Goal: Task Accomplishment & Management: Manage account settings

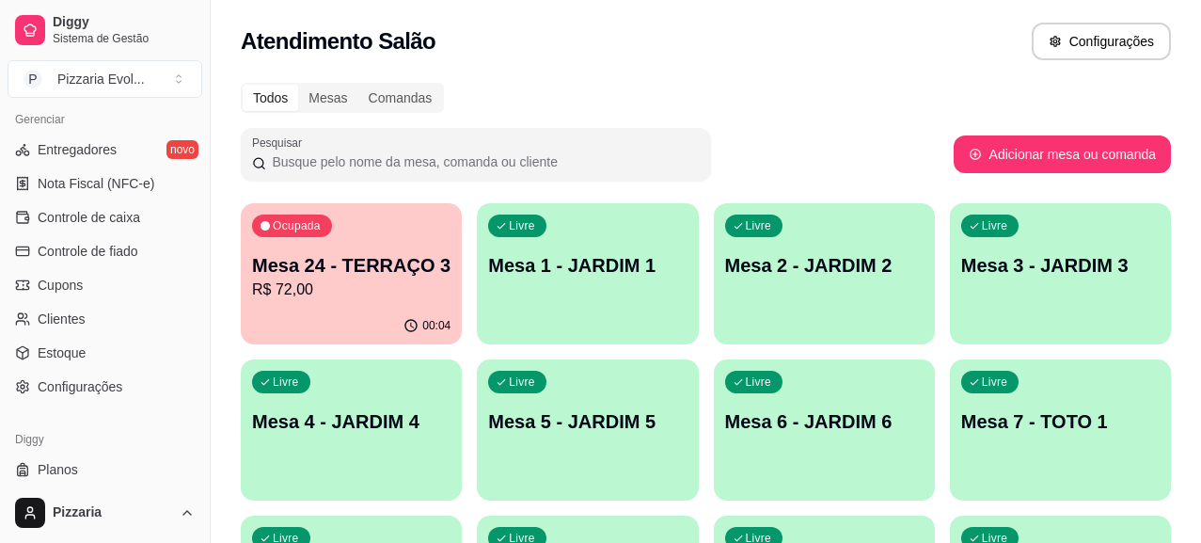
scroll to position [811, 0]
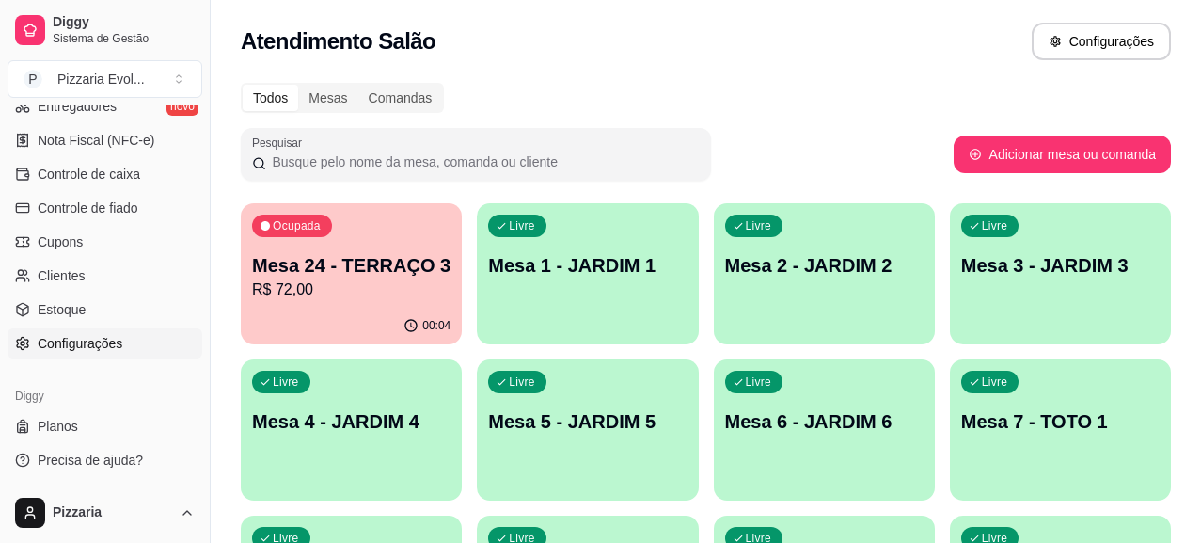
click at [78, 343] on span "Configurações" at bounding box center [80, 343] width 85 height 19
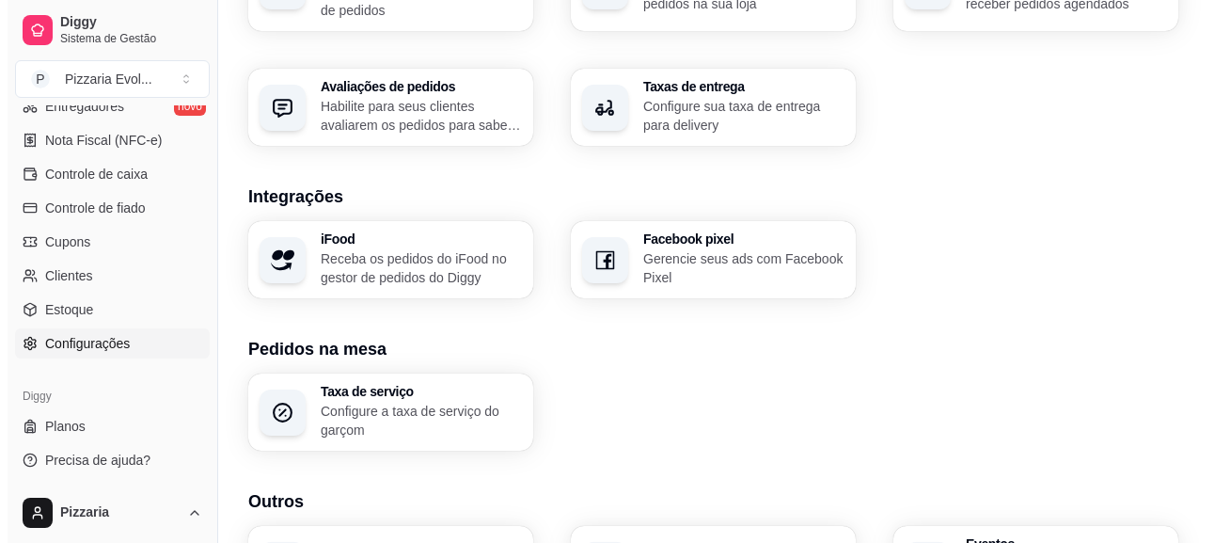
scroll to position [792, 0]
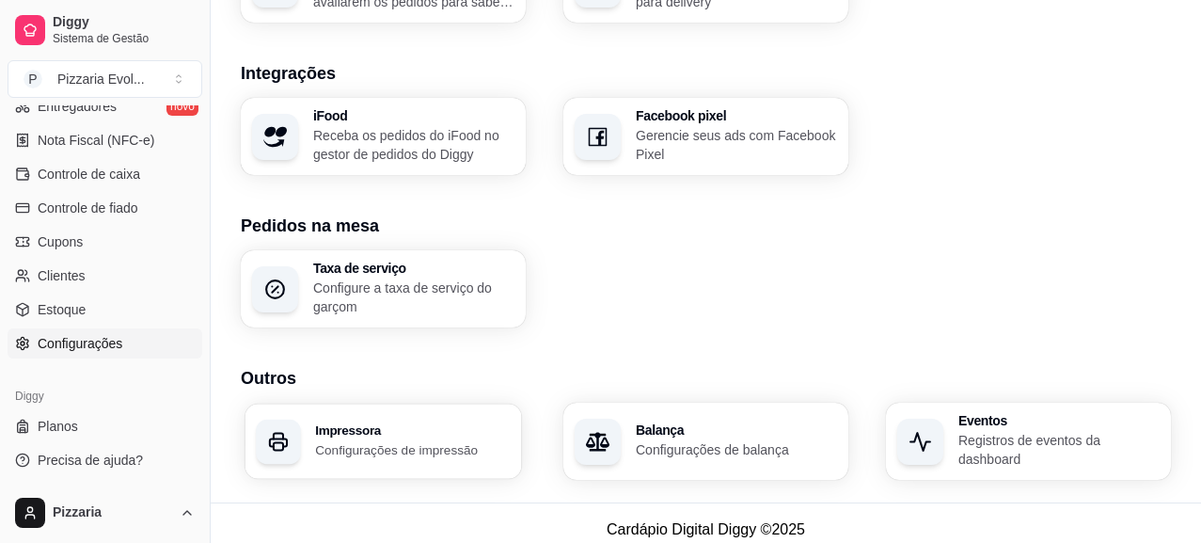
click at [448, 403] on div "Impressora Configurações de impressão" at bounding box center [383, 440] width 276 height 75
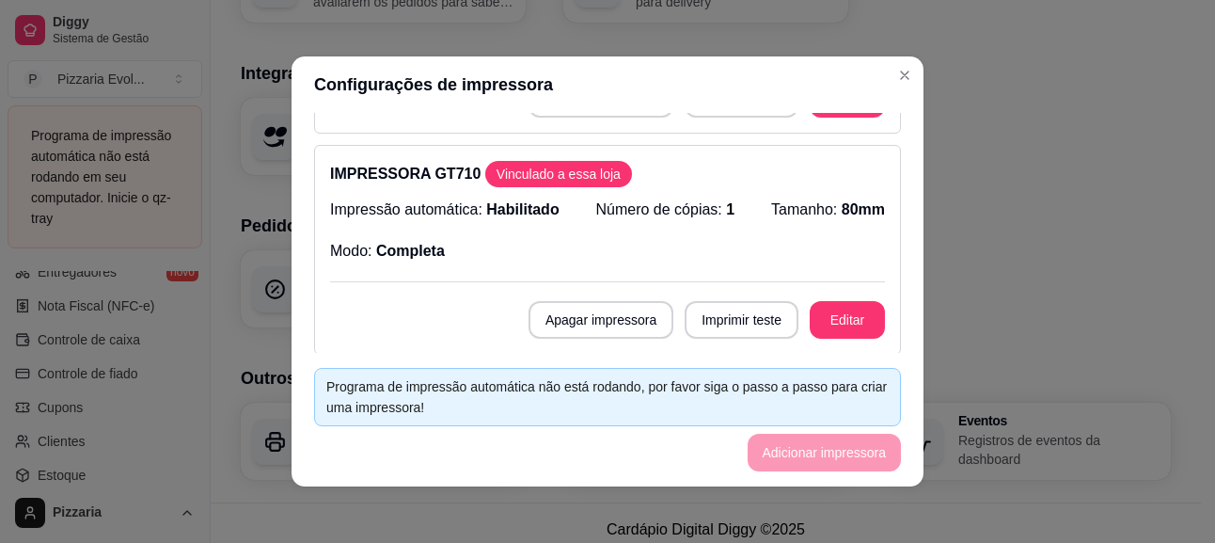
scroll to position [190, 0]
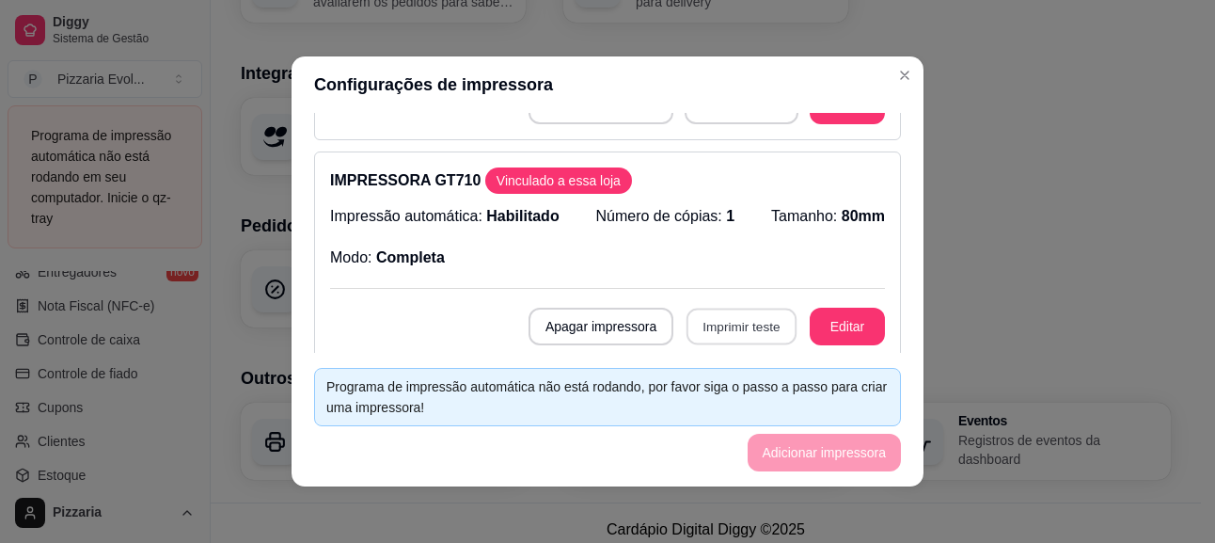
click at [731, 321] on button "Imprimir teste" at bounding box center [741, 326] width 110 height 37
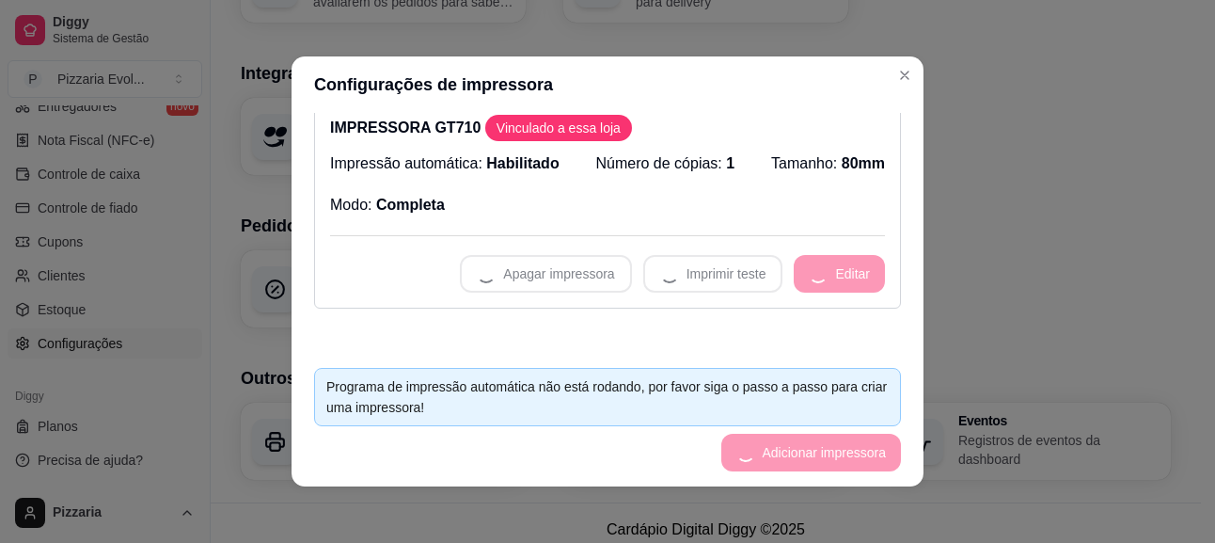
scroll to position [248, 0]
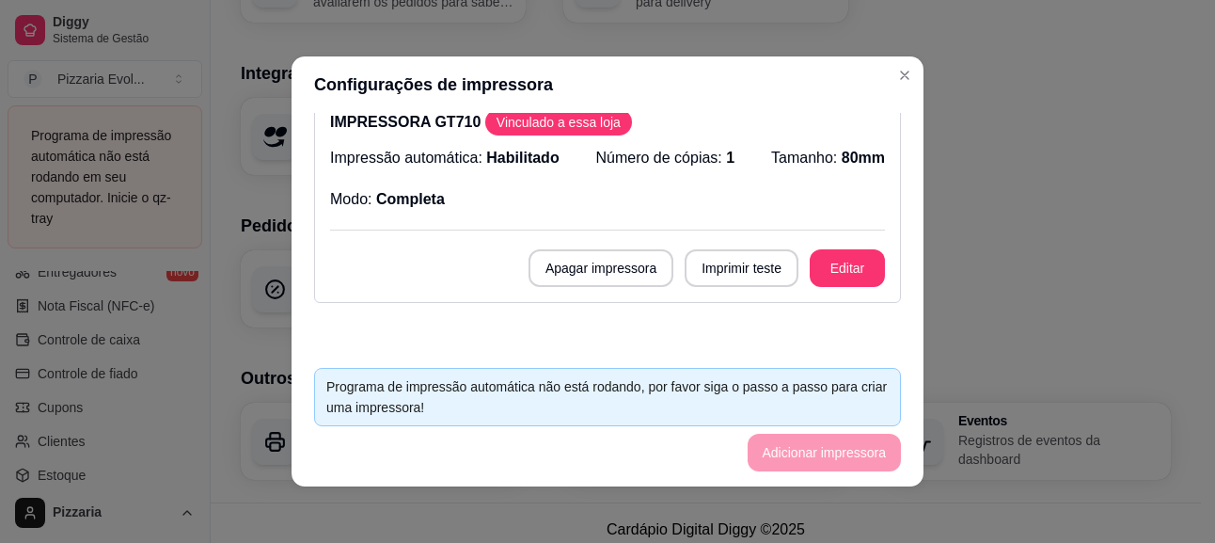
click at [641, 204] on div "Impressão automática: Habilitado Número de cópias: 1 Tamanho: 80mm Modo: Comple…" at bounding box center [607, 179] width 555 height 64
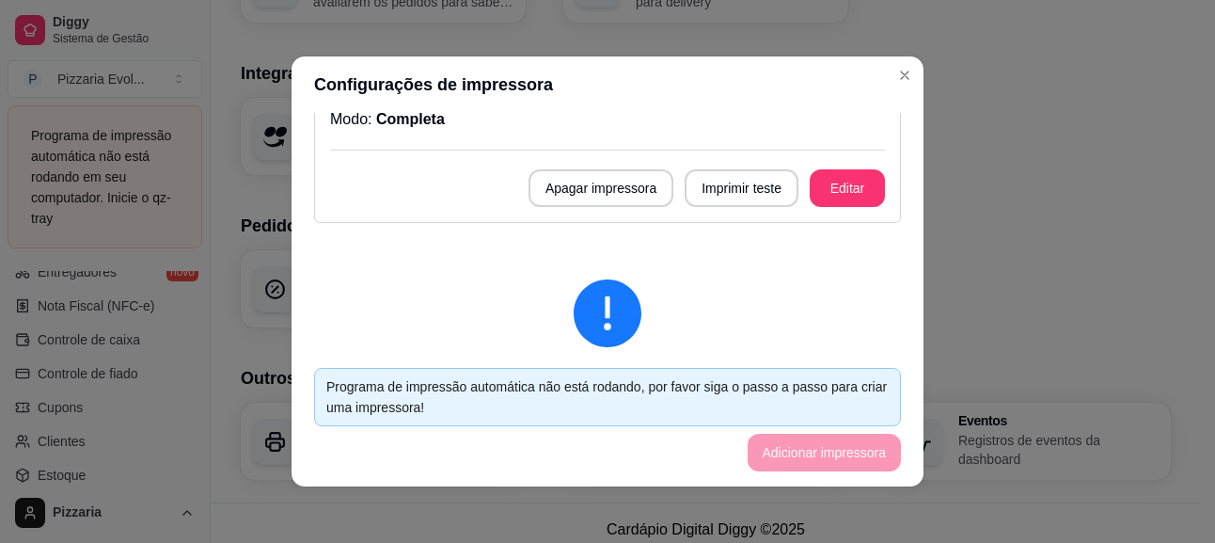
scroll to position [282, 0]
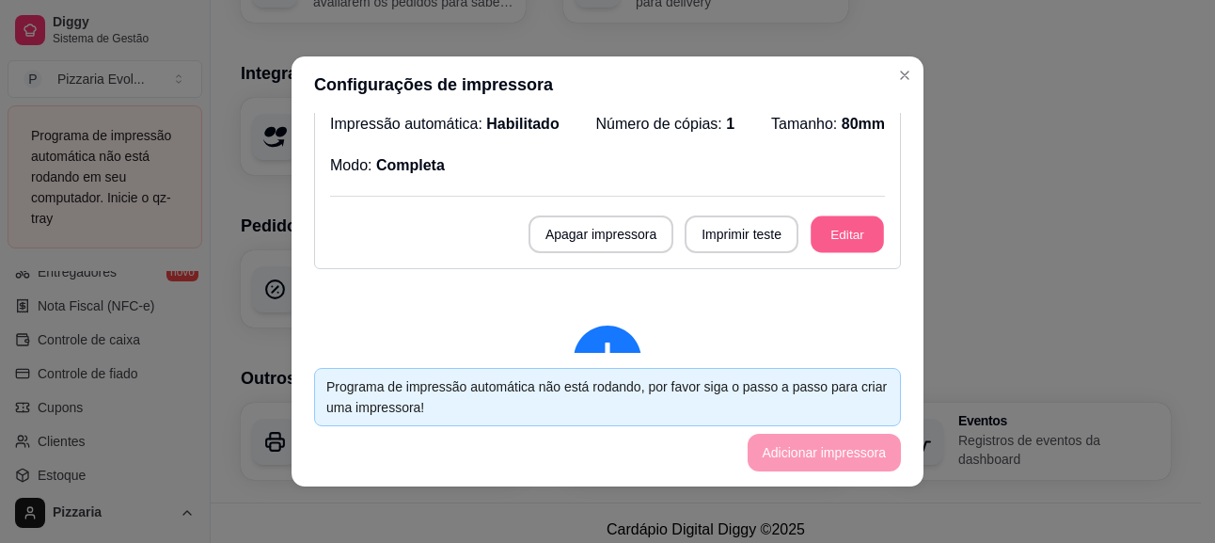
click at [836, 220] on button "Editar" at bounding box center [847, 234] width 73 height 37
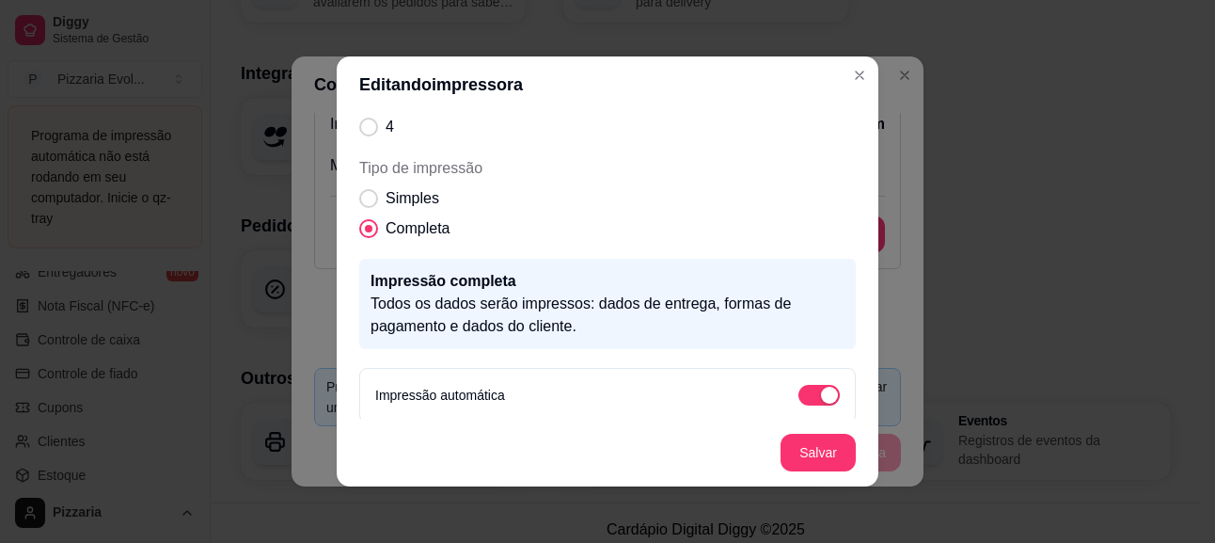
scroll to position [309, 0]
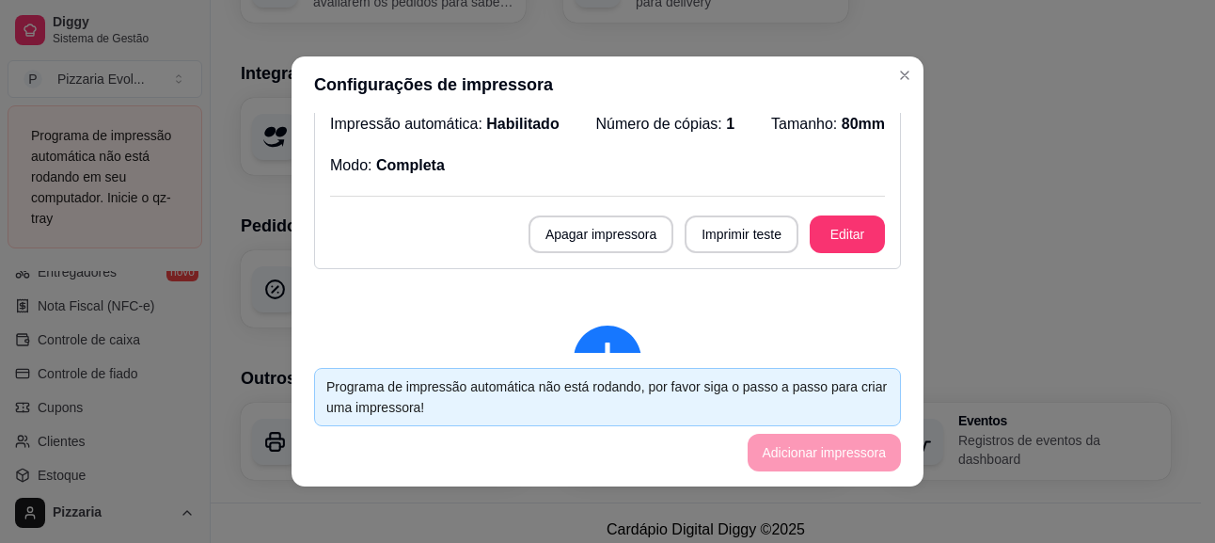
click at [717, 212] on div "IMPRESSORA GT710 Vinculado a essa loja Impressão automática: Habilitado Número …" at bounding box center [607, 164] width 587 height 210
click at [717, 232] on button "Imprimir teste" at bounding box center [742, 234] width 114 height 38
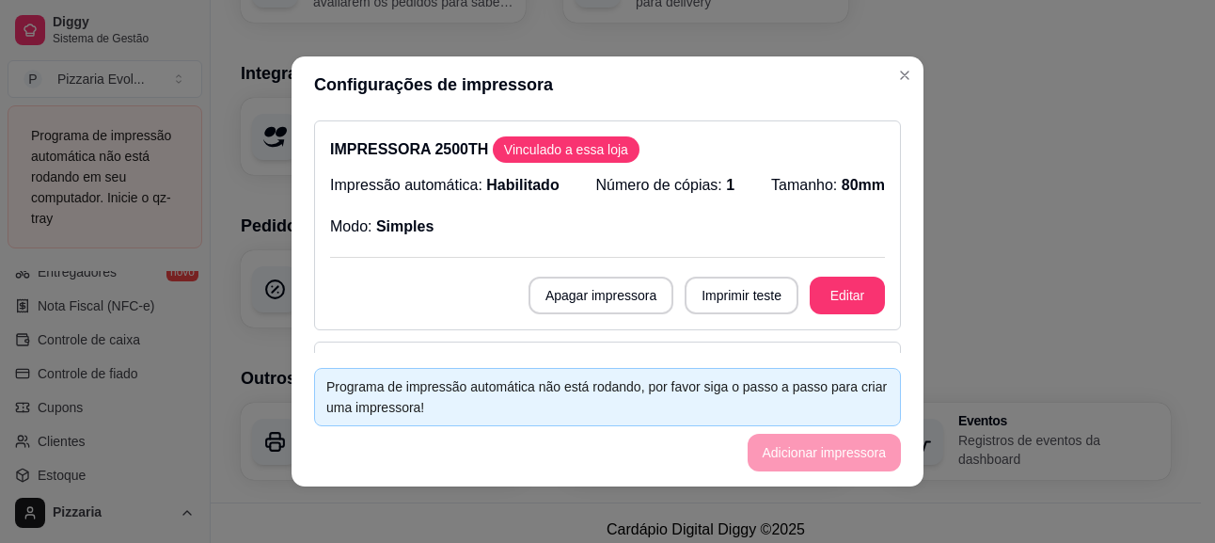
scroll to position [783, 0]
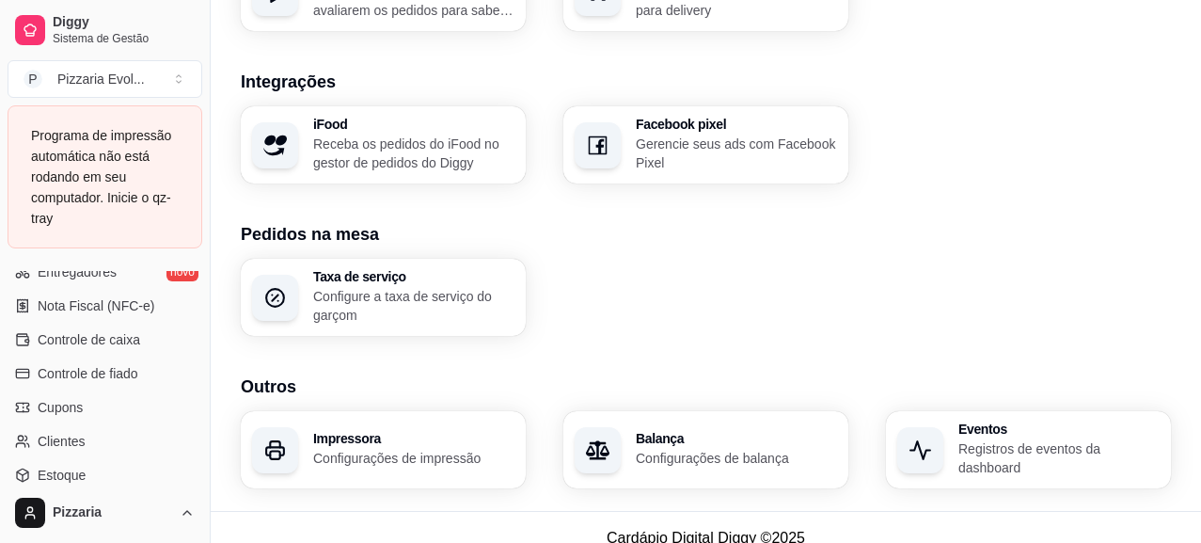
click at [365, 449] on p "Configurações de impressão" at bounding box center [413, 458] width 201 height 19
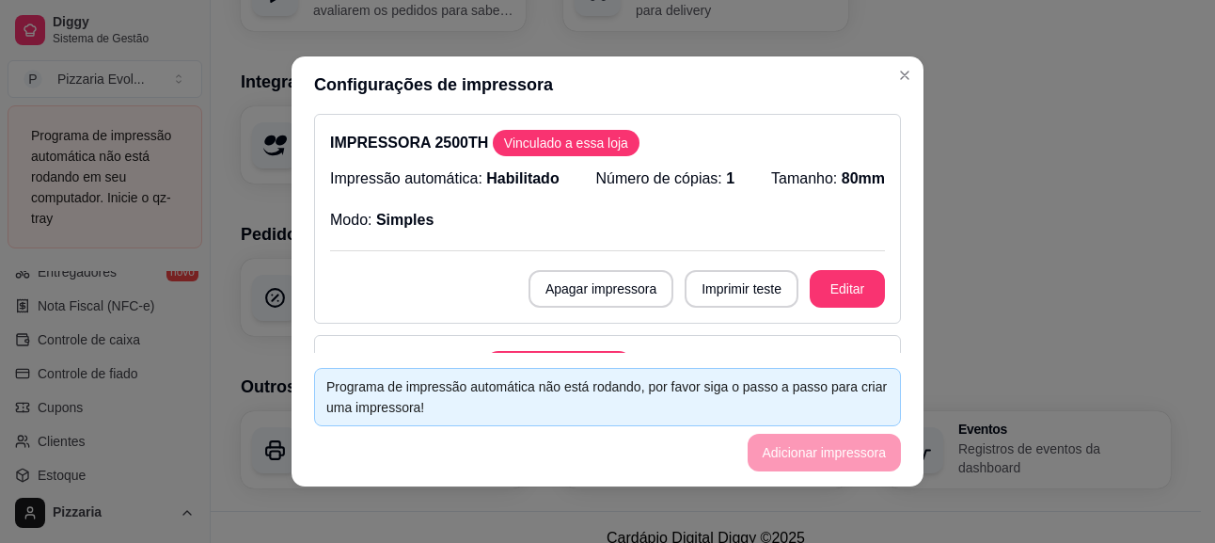
scroll to position [0, 0]
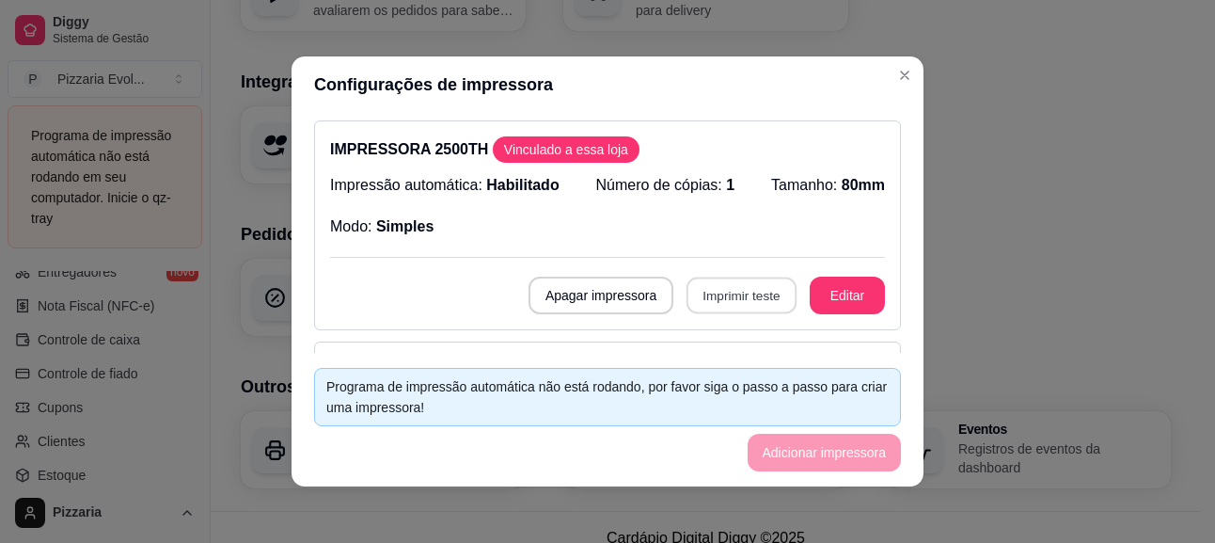
click at [754, 305] on button "Imprimir teste" at bounding box center [741, 295] width 110 height 37
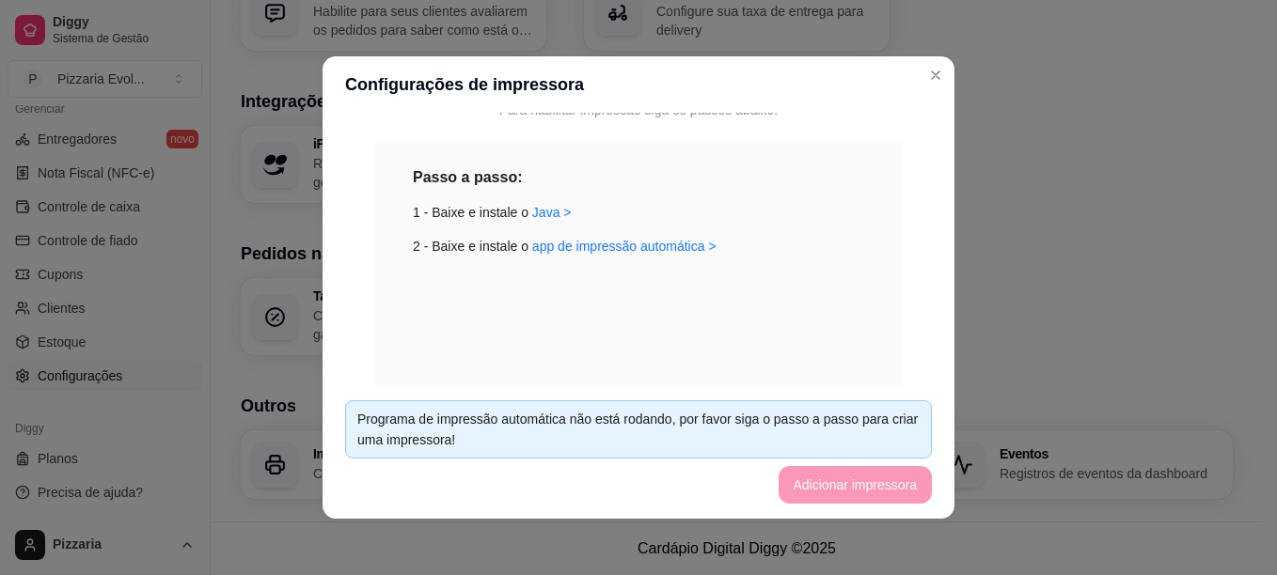
scroll to position [729, 0]
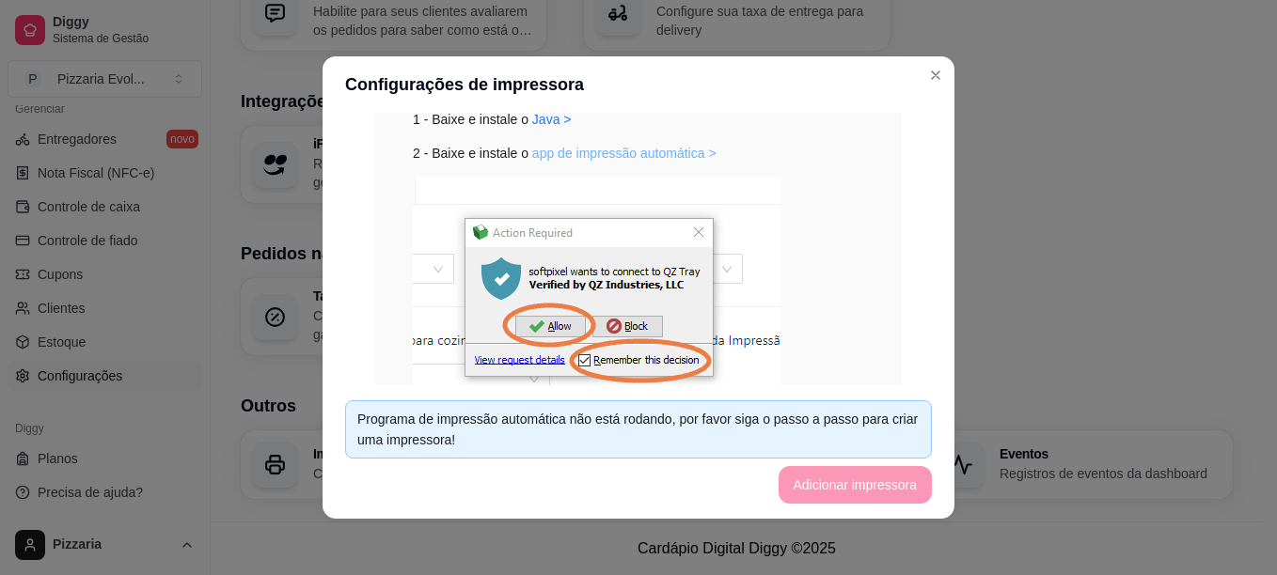
click at [554, 152] on link "app de impressão automática >" at bounding box center [624, 153] width 184 height 15
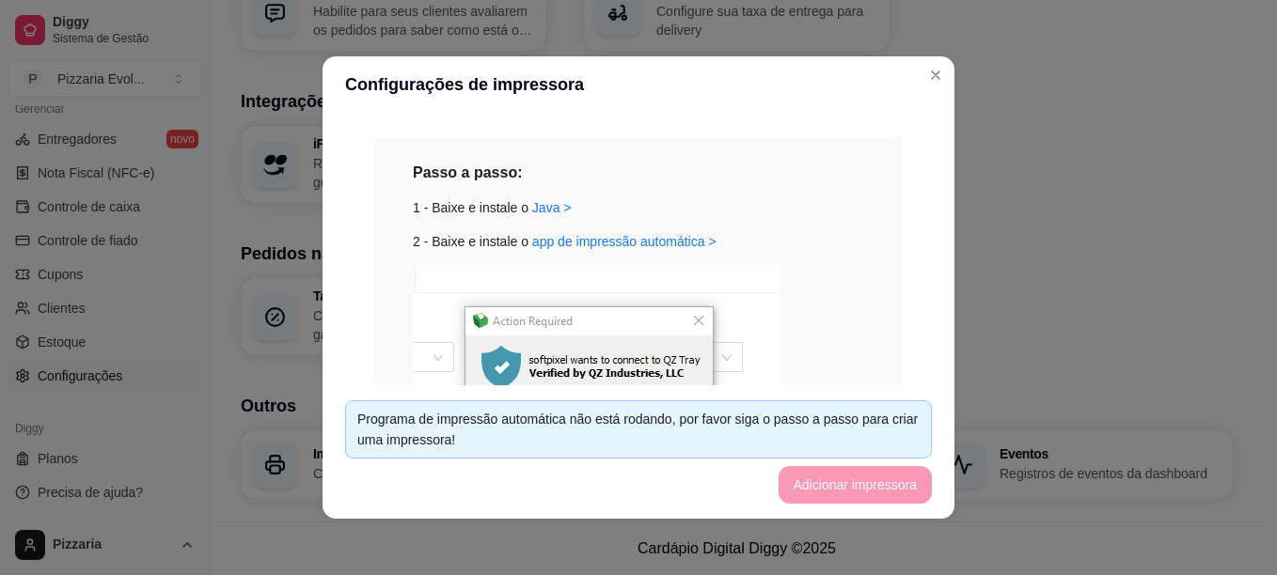
scroll to position [636, 0]
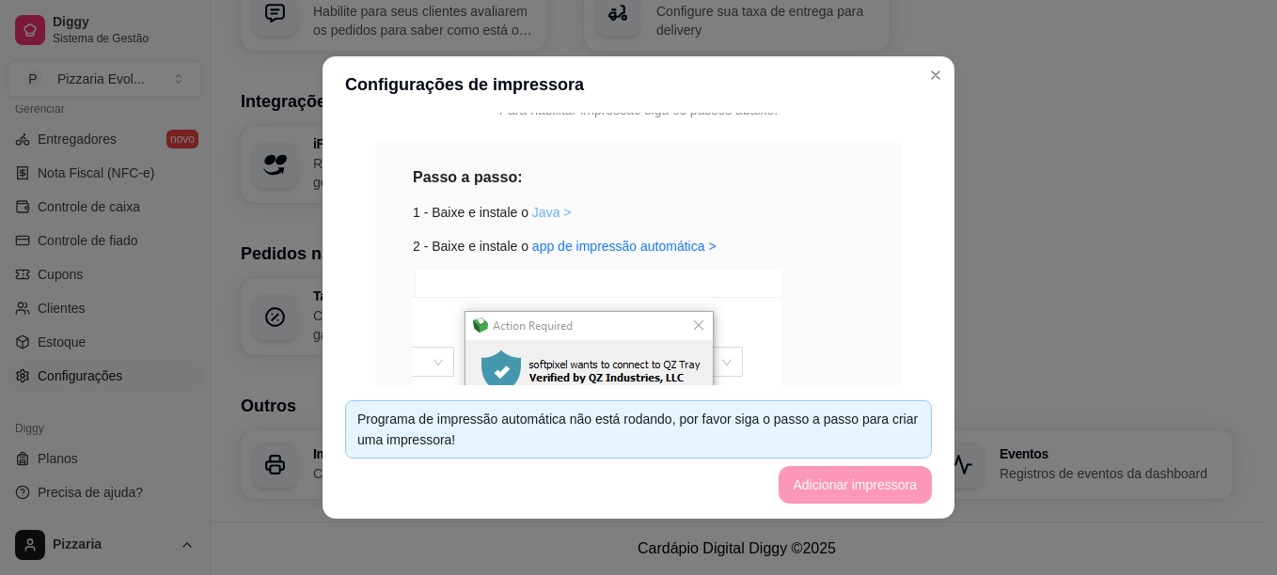
click at [548, 217] on link "Java >" at bounding box center [551, 212] width 39 height 15
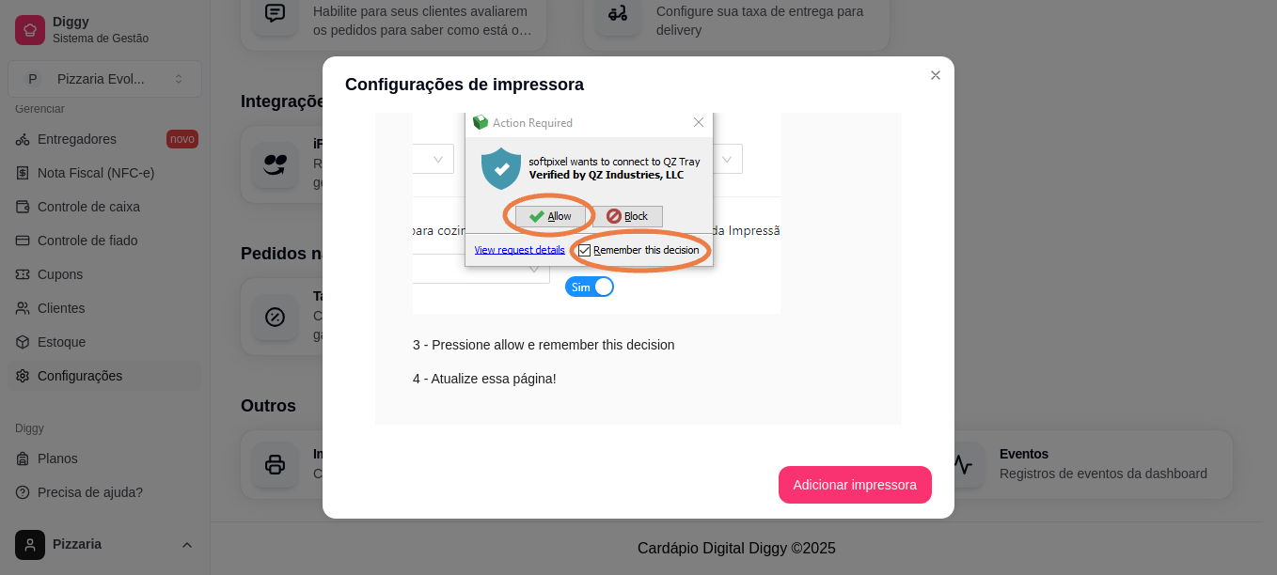
scroll to position [854, 0]
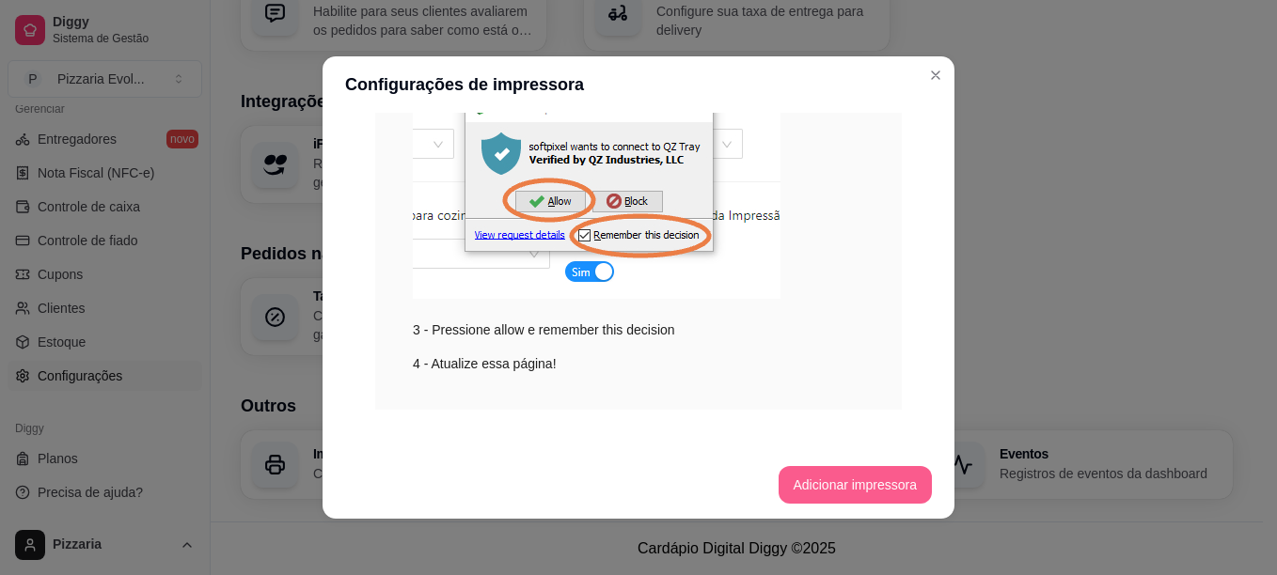
click at [813, 485] on button "Adicionar impressora" at bounding box center [856, 485] width 154 height 38
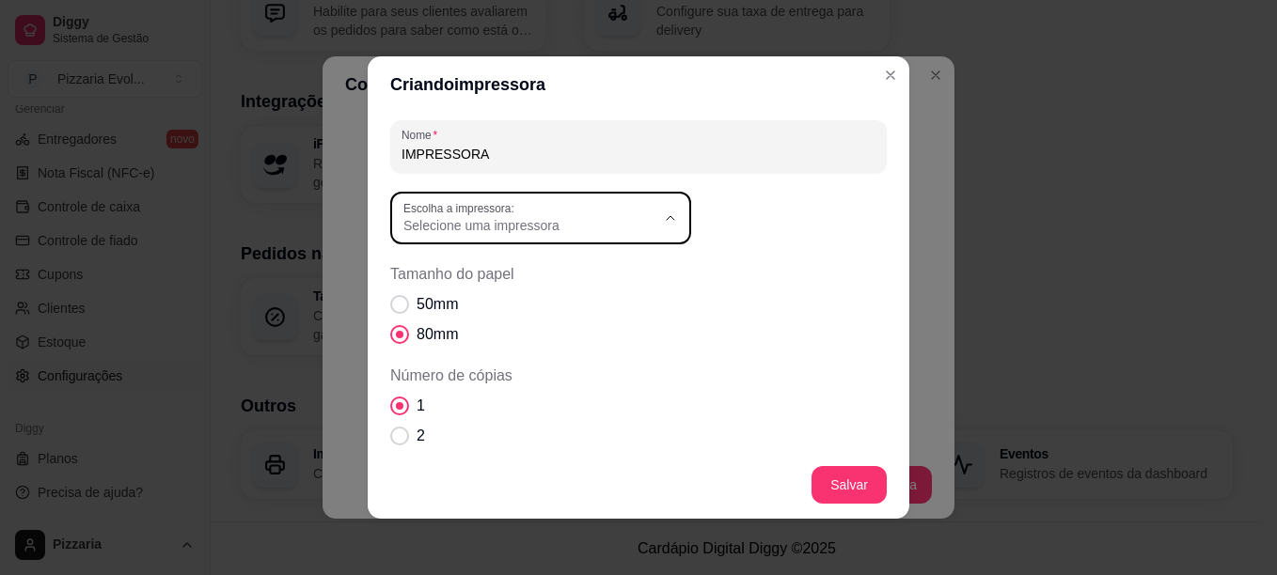
click at [672, 227] on button "Escolha a impressora: Selecione uma impressora" at bounding box center [540, 218] width 301 height 53
click at [613, 267] on span "POS-80 GT 710" at bounding box center [524, 270] width 242 height 18
type input "POS-80 GT 710"
select select "POS-80 GT 710"
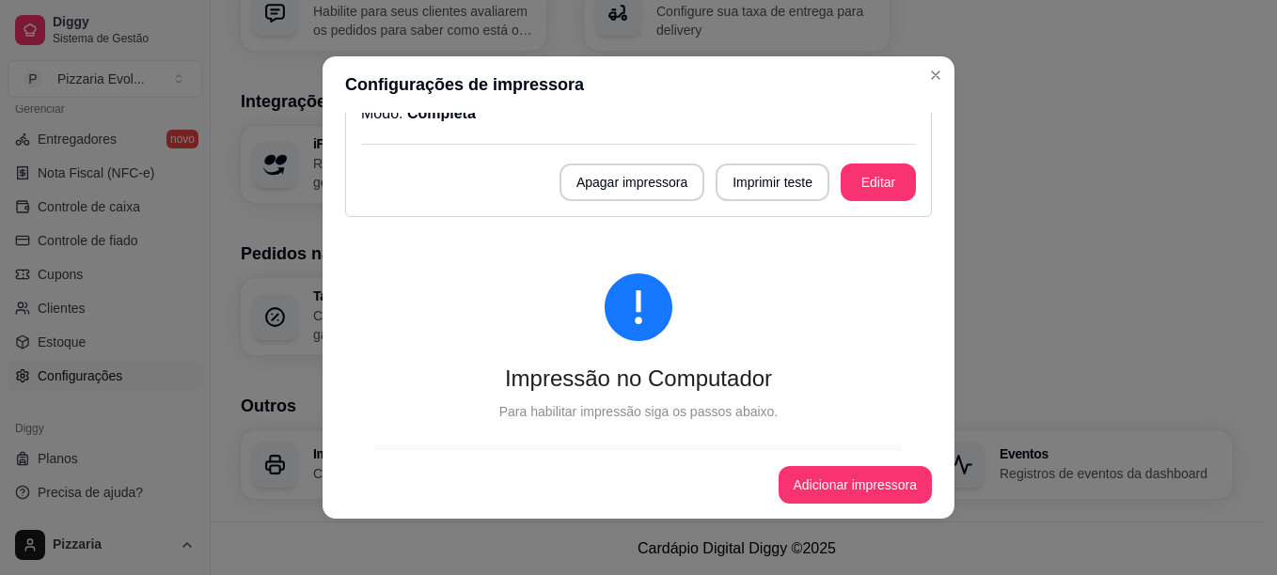
scroll to position [559, 0]
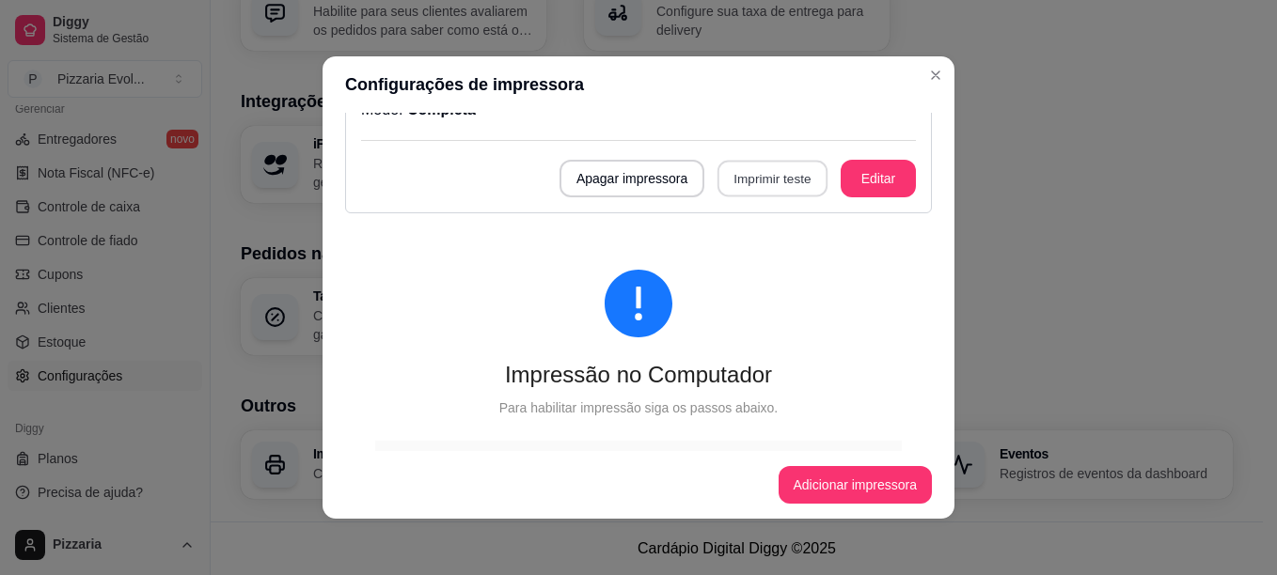
click at [759, 167] on button "Imprimir teste" at bounding box center [772, 179] width 110 height 37
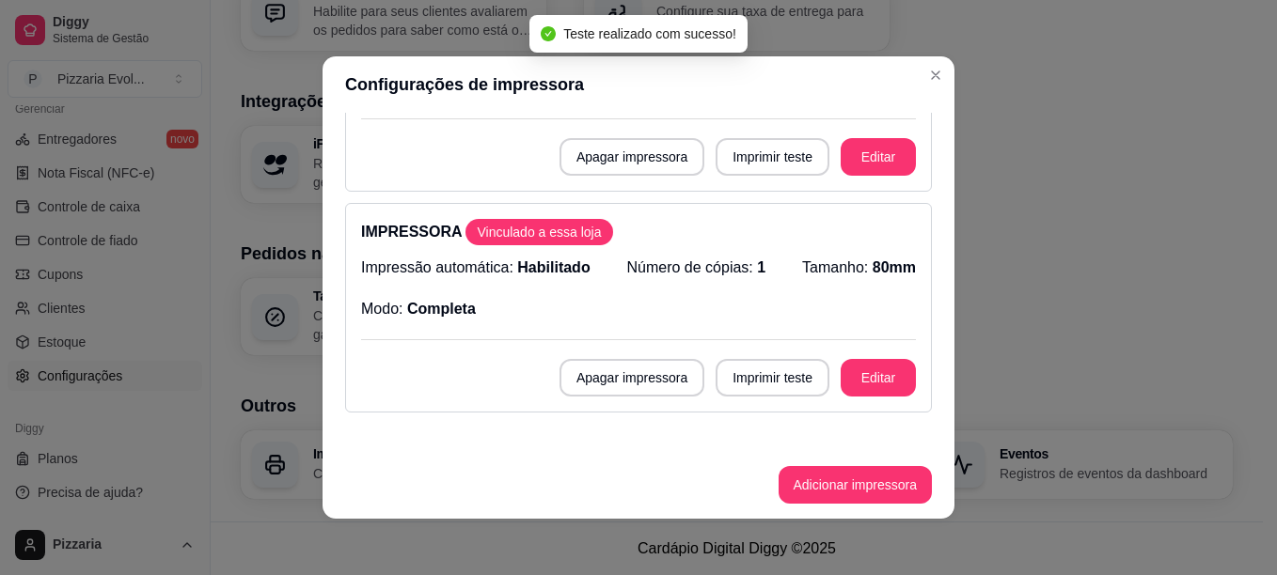
scroll to position [350, 0]
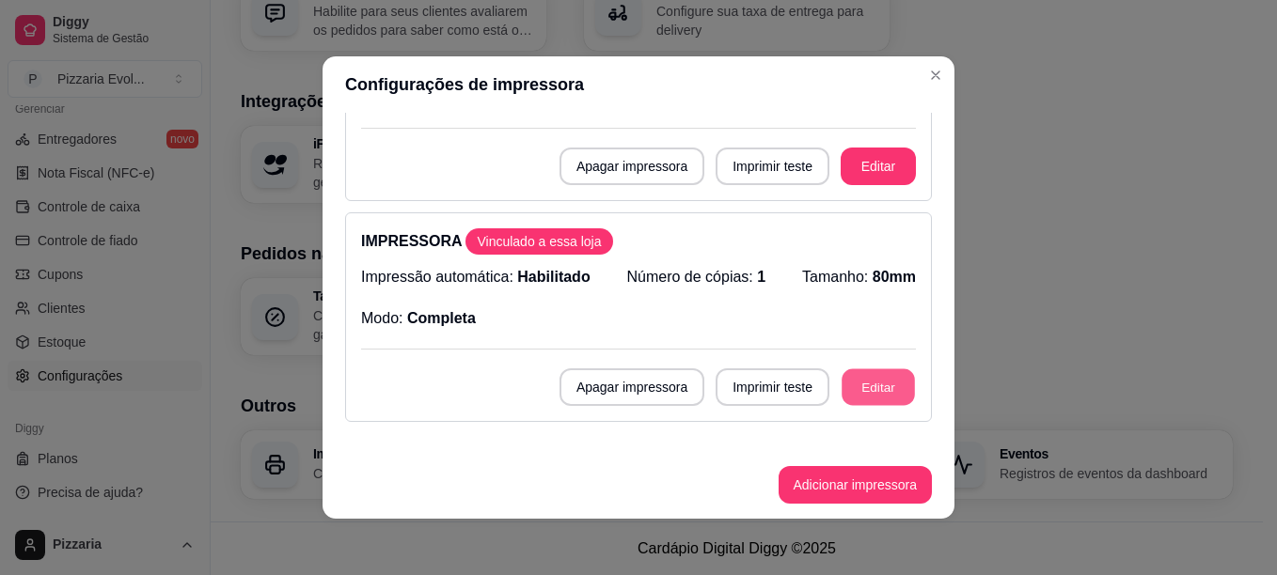
click at [842, 381] on button "Editar" at bounding box center [878, 388] width 73 height 37
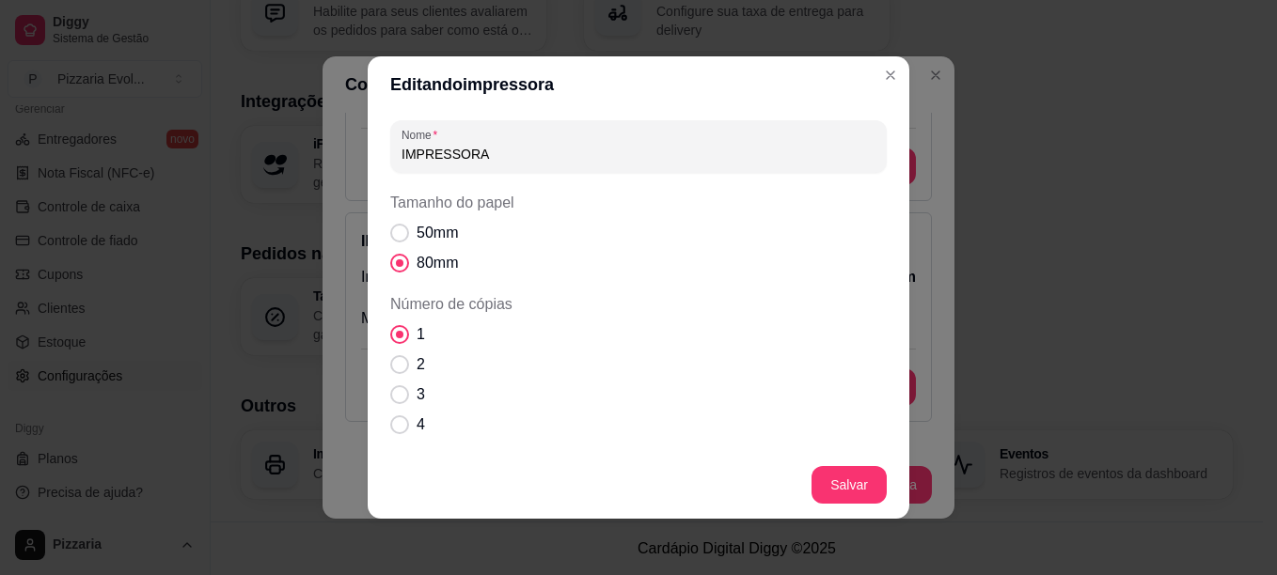
click at [499, 161] on input "IMPRESSORA" at bounding box center [639, 154] width 474 height 19
type input "IMPRESSORA GT710"
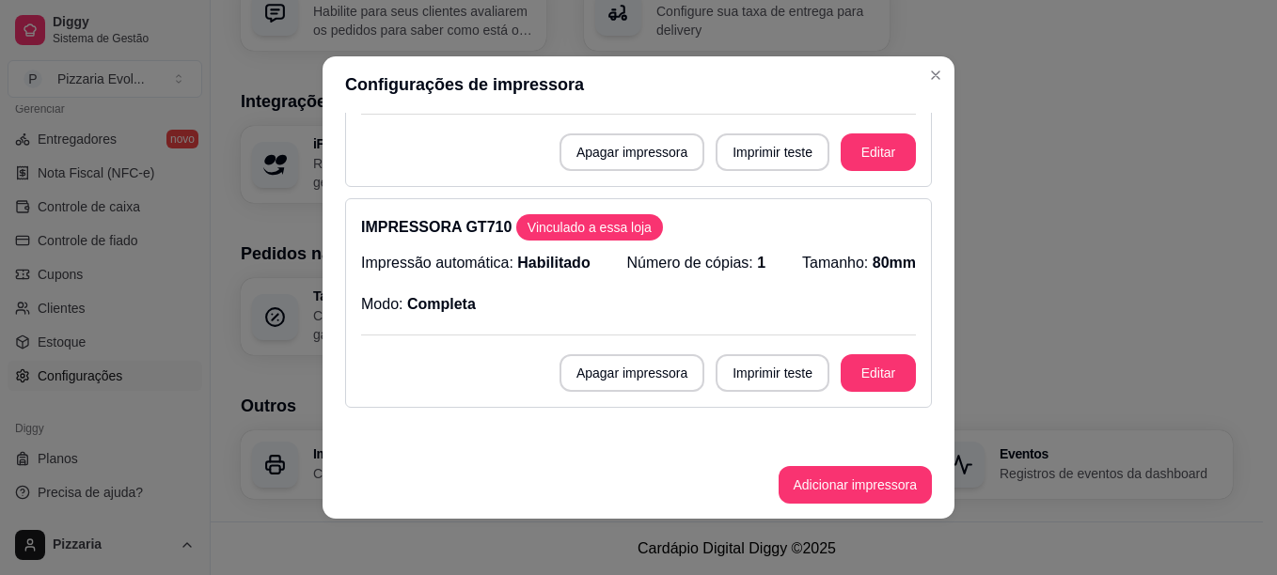
scroll to position [382, 0]
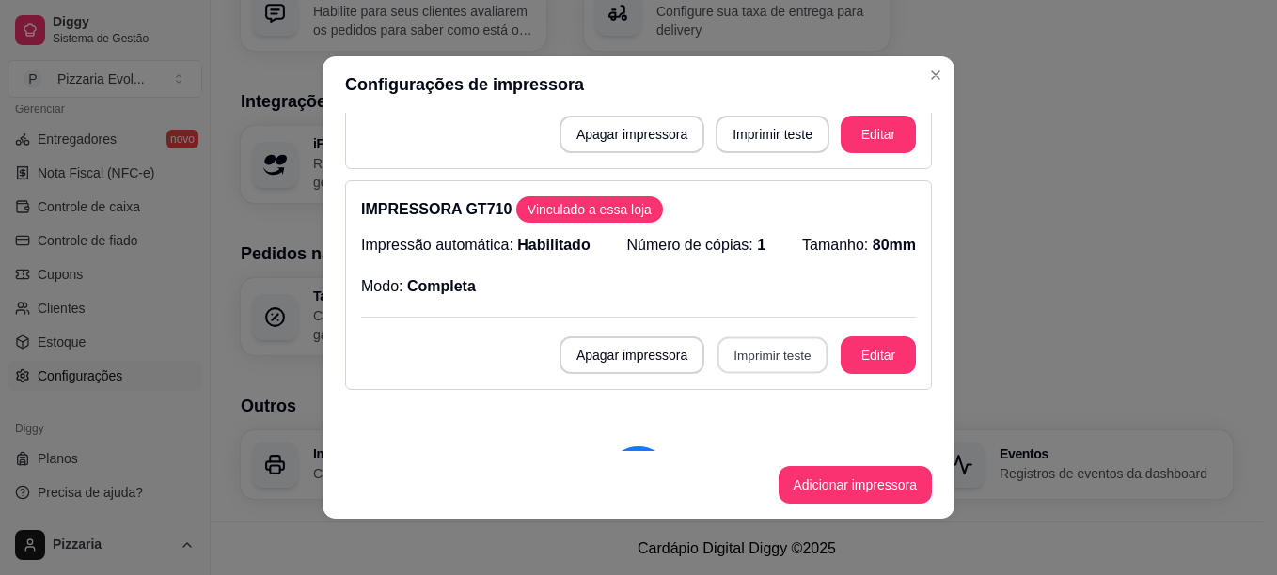
click at [761, 348] on button "Imprimir teste" at bounding box center [772, 356] width 110 height 37
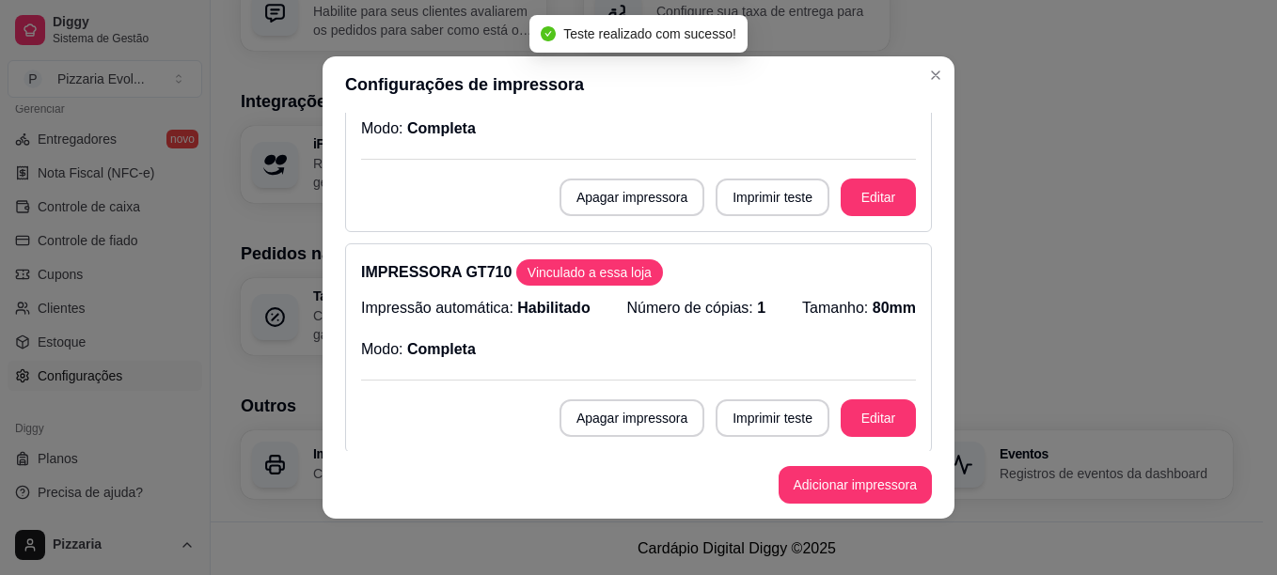
scroll to position [305, 0]
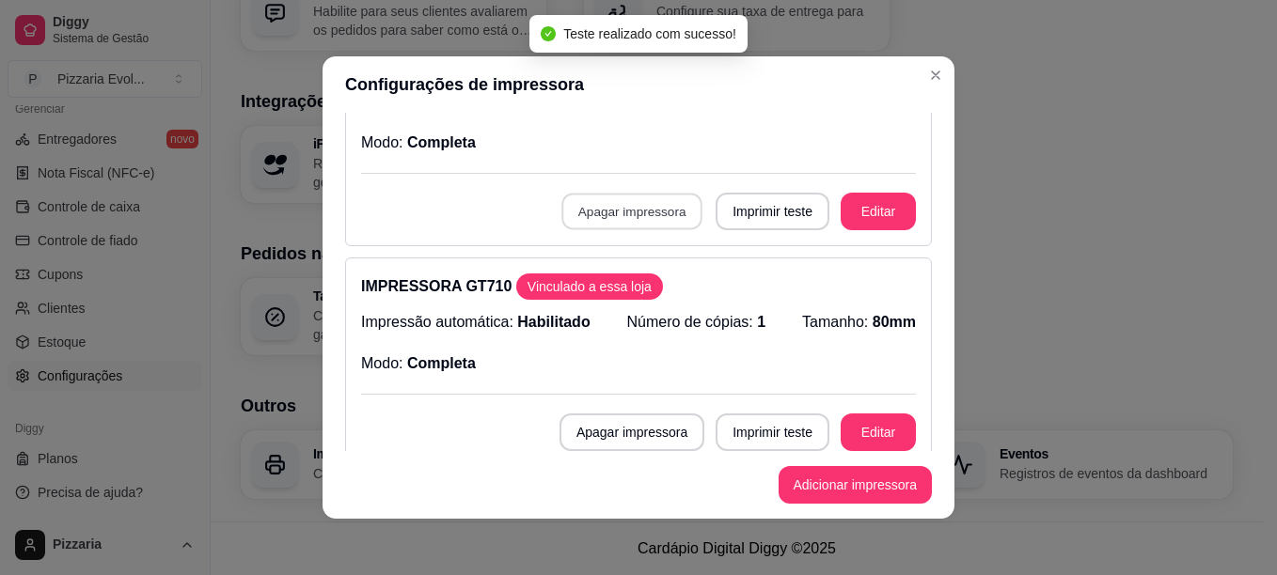
click at [631, 216] on button "Apagar impressora" at bounding box center [631, 212] width 141 height 37
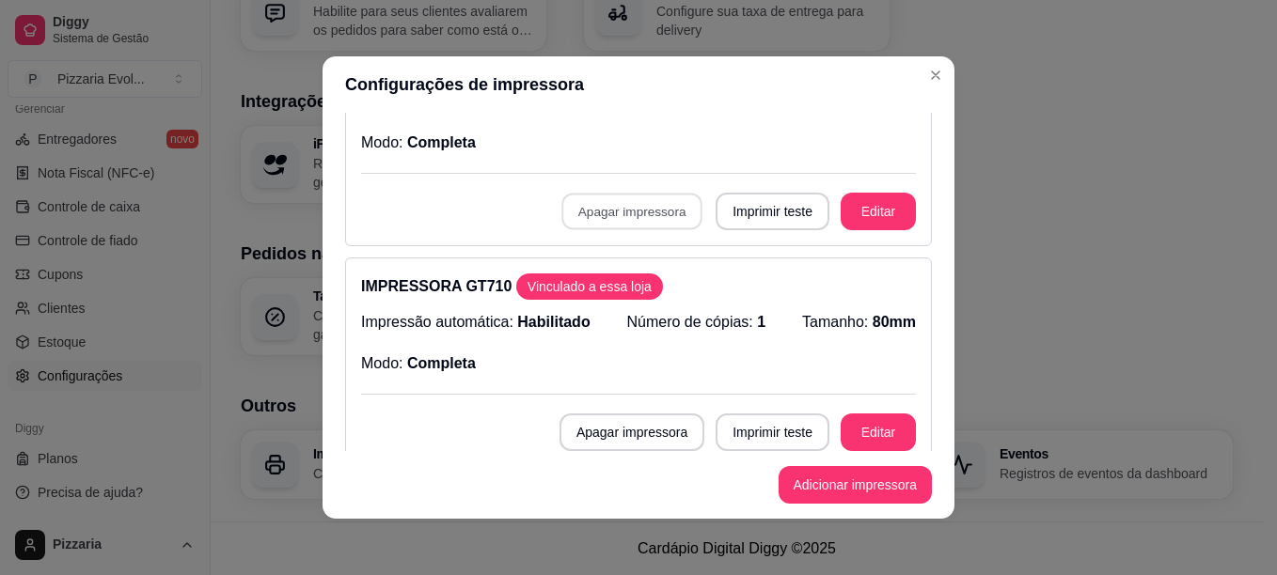
click at [632, 343] on button "Confirmar" at bounding box center [630, 348] width 67 height 28
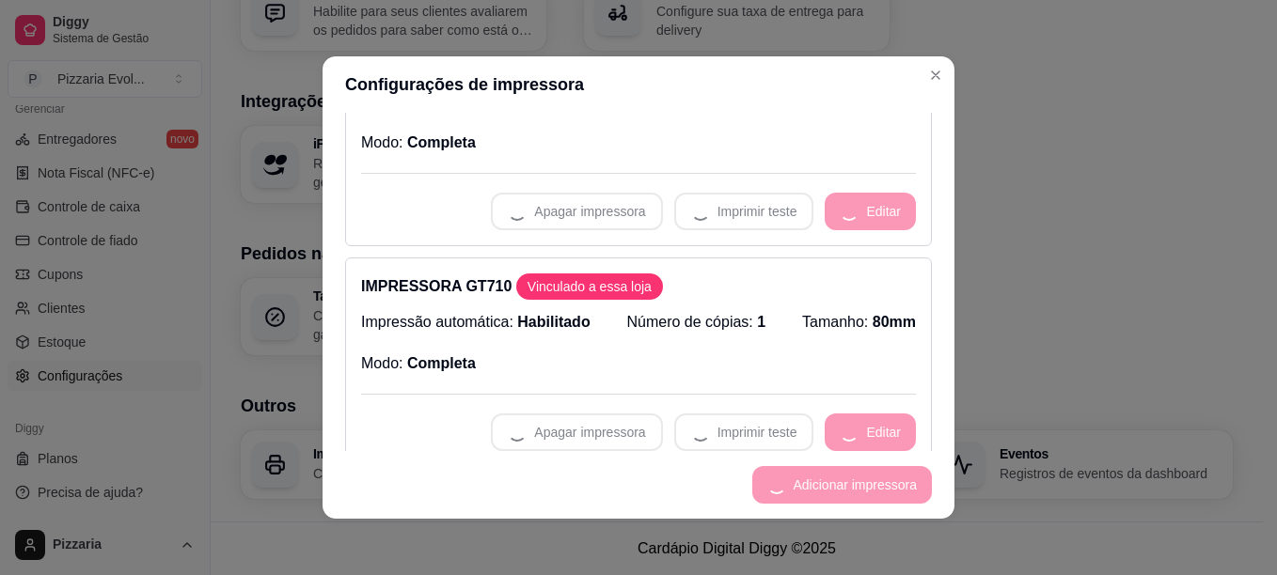
scroll to position [84, 0]
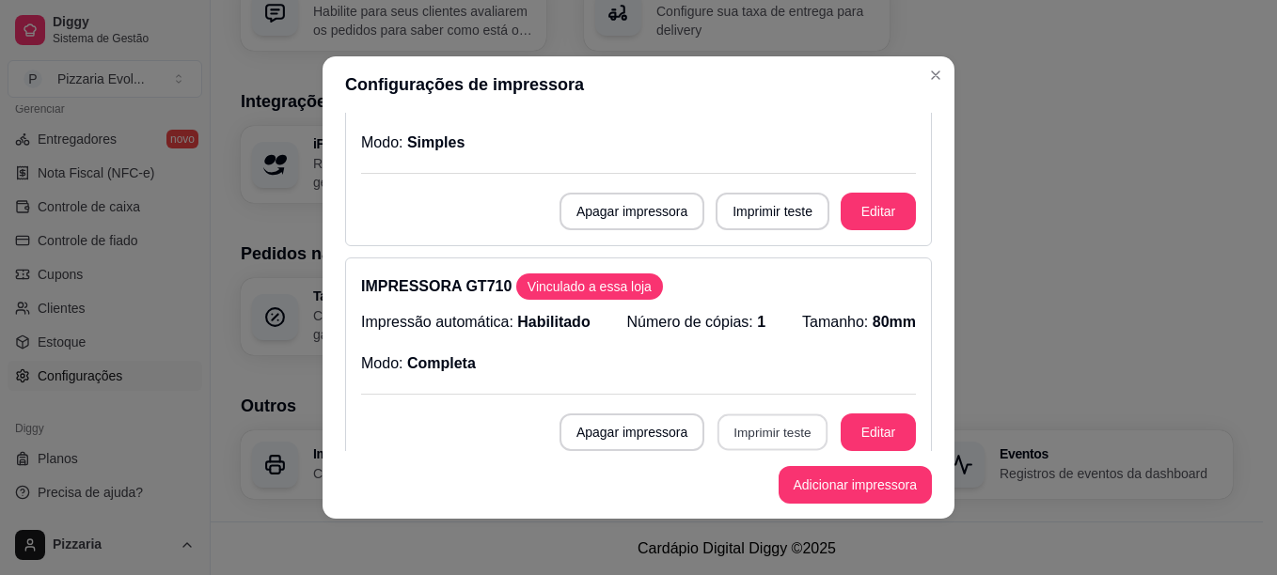
click at [762, 431] on button "Imprimir teste" at bounding box center [772, 433] width 110 height 37
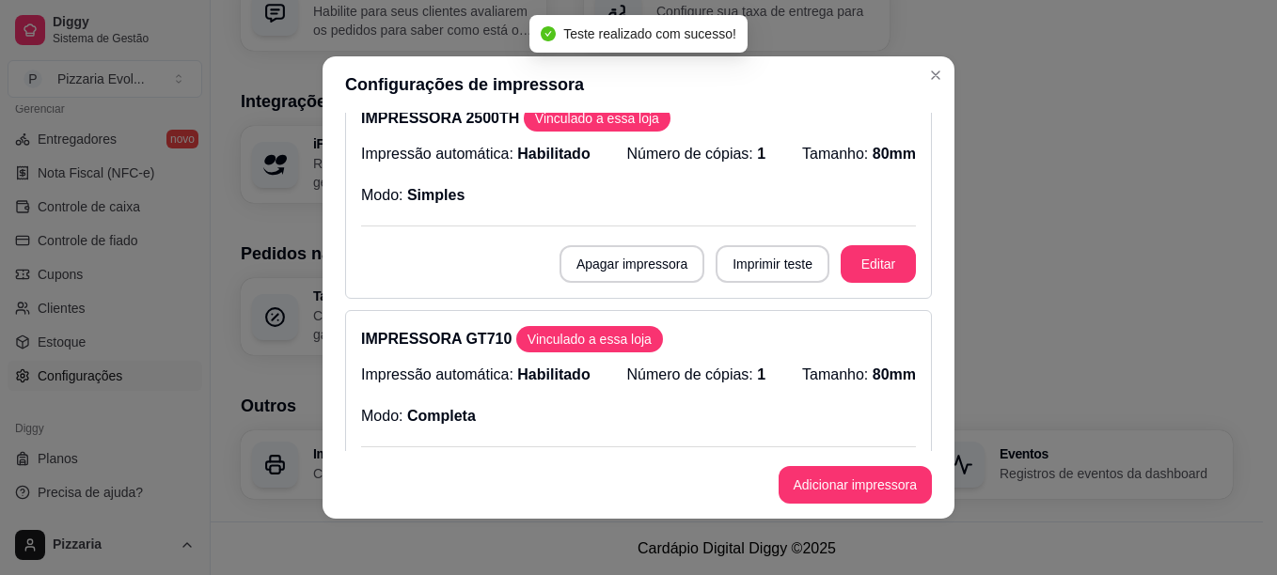
scroll to position [0, 0]
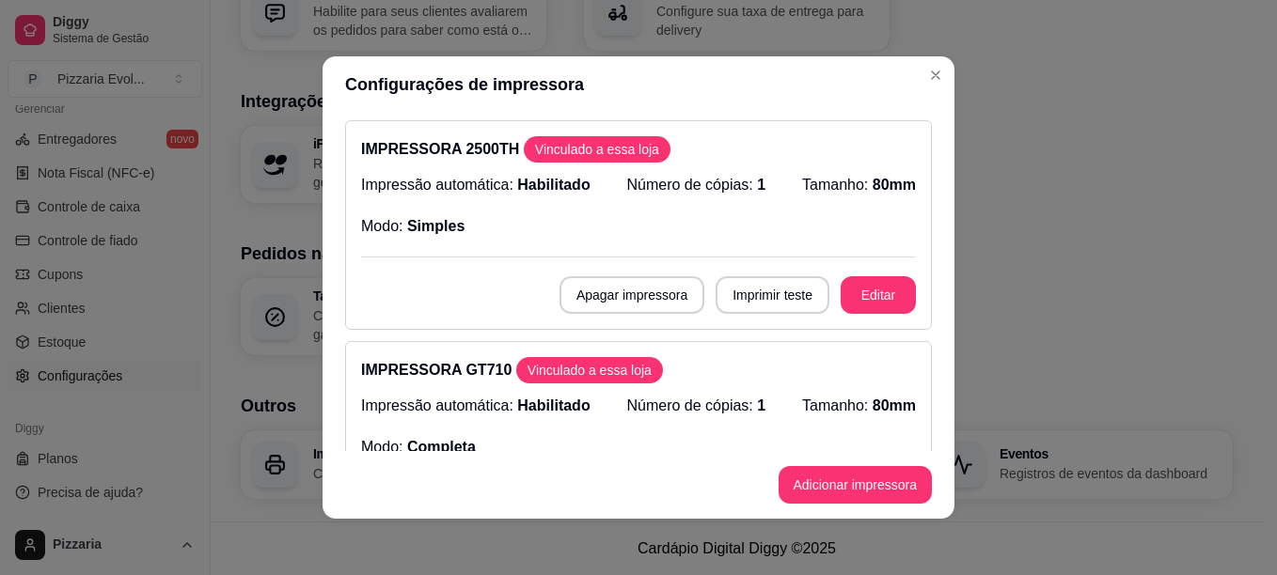
click at [710, 224] on div "Impressão automática: Habilitado Número de cópias: 1 Tamanho: 80mm Modo: Simples" at bounding box center [638, 206] width 555 height 64
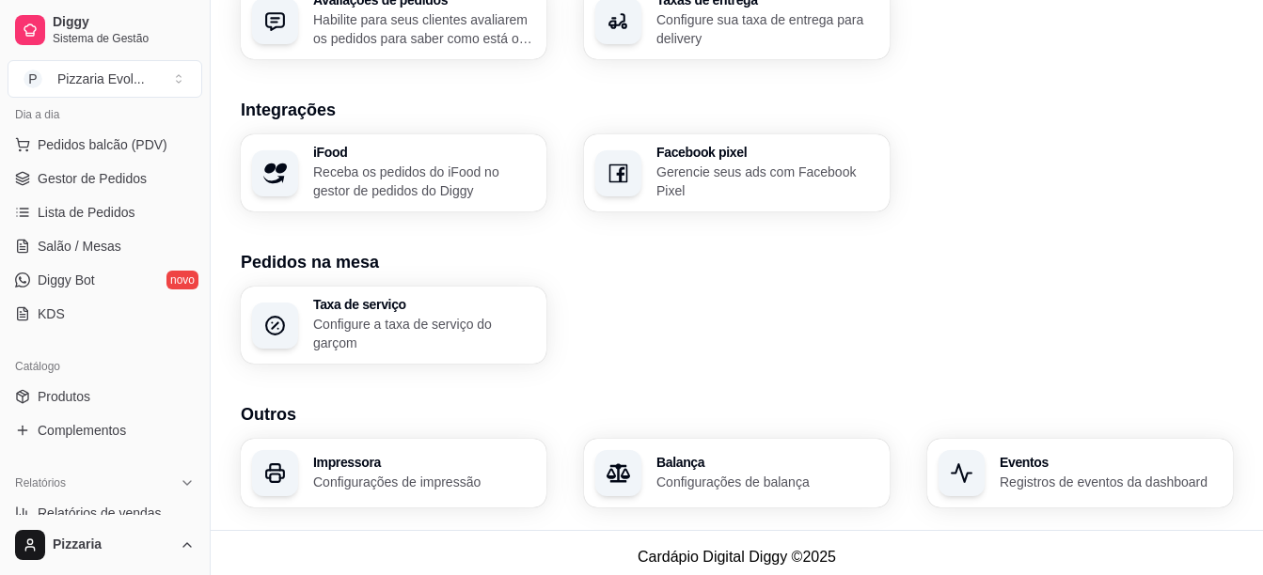
scroll to position [119, 0]
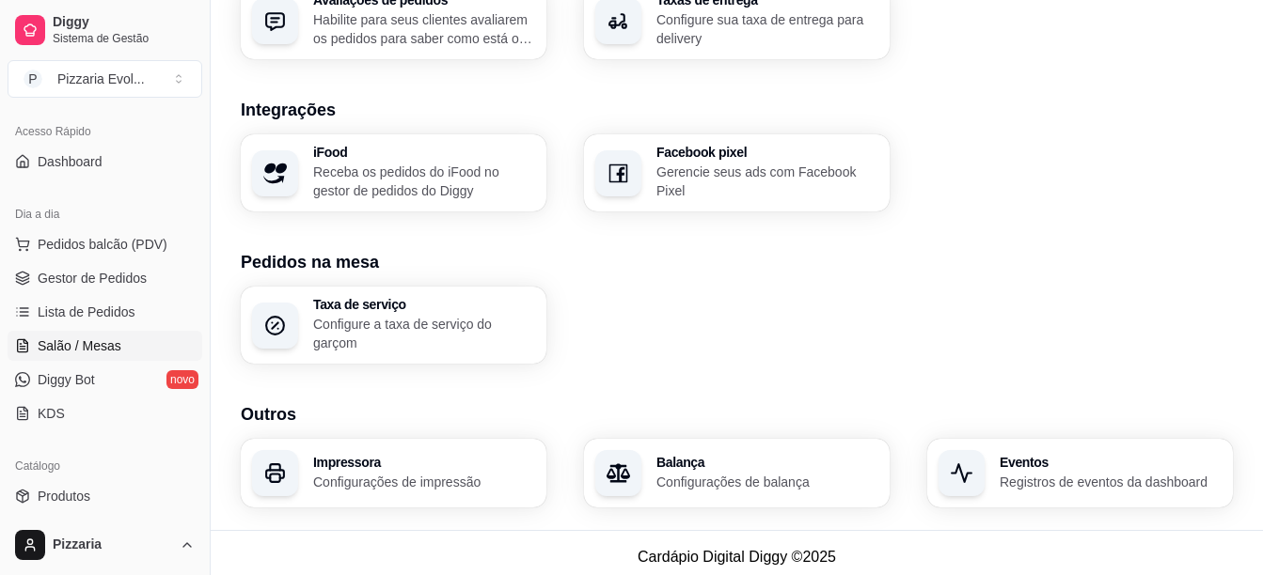
click at [132, 341] on link "Salão / Mesas" at bounding box center [105, 346] width 195 height 30
